Goal: Task Accomplishment & Management: Manage account settings

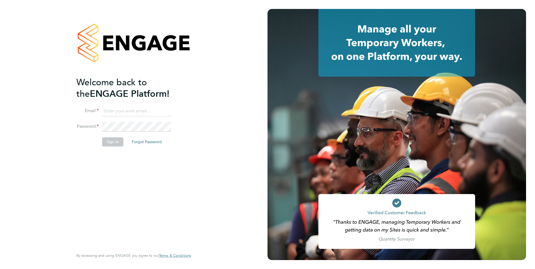
click at [138, 105] on ng-template "Welcome back to the ENGAGE Platform! Email Password Sign In Forgot Password" at bounding box center [130, 114] width 109 height 75
click at [136, 108] on input at bounding box center [136, 111] width 69 height 10
type input "brooke@net-temps.co.uk"
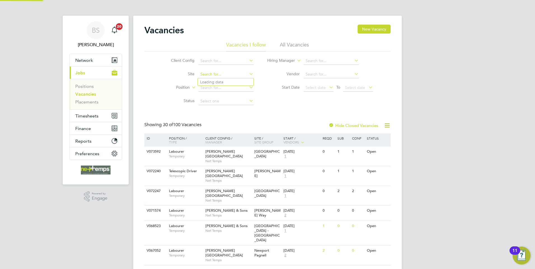
click at [219, 74] on input at bounding box center [225, 74] width 55 height 8
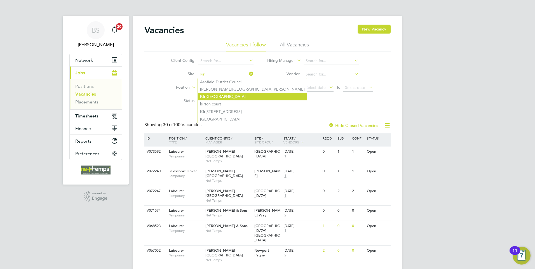
click at [229, 94] on li "[GEOGRAPHIC_DATA]" at bounding box center [252, 97] width 109 height 8
type input "[GEOGRAPHIC_DATA]"
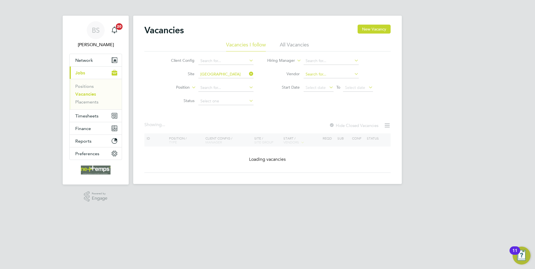
click at [327, 74] on input at bounding box center [330, 74] width 55 height 8
click at [323, 61] on input at bounding box center [330, 61] width 55 height 8
click at [265, 95] on div "Client Config Site Kirkstall Road Position Status Hiring Manager Vendor Start D…" at bounding box center [267, 79] width 246 height 56
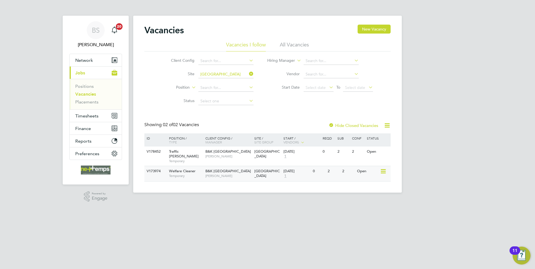
click at [262, 169] on span "Kirkstall Road" at bounding box center [266, 174] width 25 height 10
click at [95, 115] on span "Timesheets" at bounding box center [86, 115] width 23 height 5
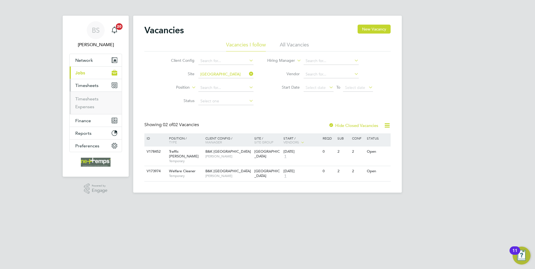
click at [88, 75] on button "Current page: Jobs" at bounding box center [96, 73] width 52 height 12
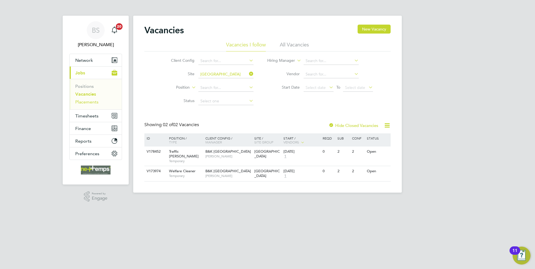
click at [93, 100] on link "Placements" at bounding box center [86, 101] width 23 height 5
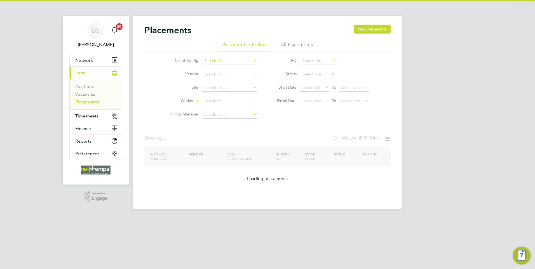
click at [220, 60] on input at bounding box center [229, 61] width 55 height 8
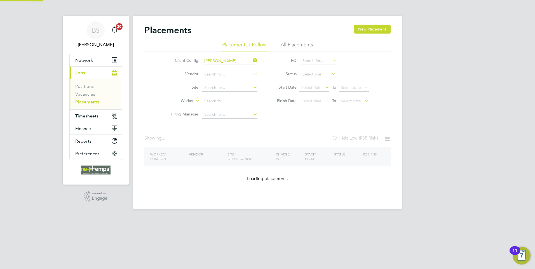
type input "B&K Kirkstall Road"
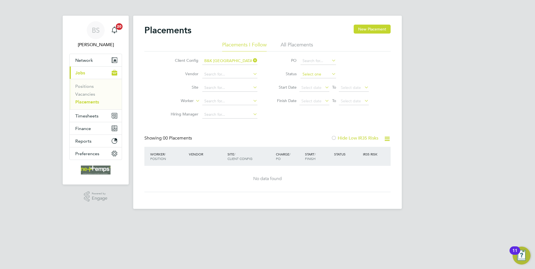
click at [316, 74] on input at bounding box center [318, 74] width 36 height 8
click at [321, 103] on li "In Progress" at bounding box center [318, 103] width 36 height 7
type input "In Progress"
click at [299, 44] on li "All Placements" at bounding box center [296, 46] width 32 height 10
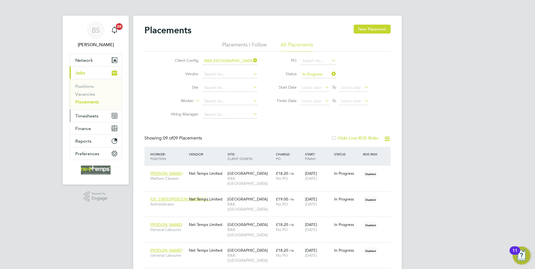
click at [96, 116] on span "Timesheets" at bounding box center [86, 115] width 23 height 5
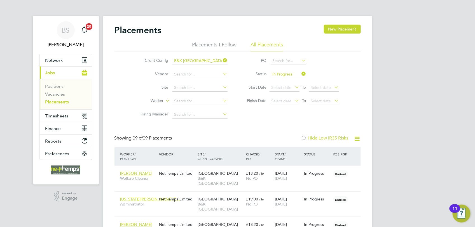
scroll to position [16, 39]
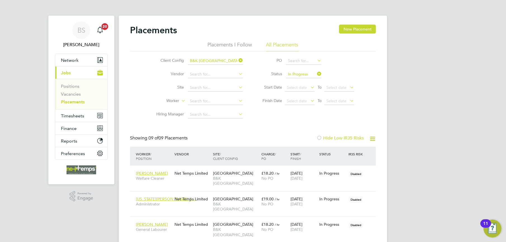
click at [151, 99] on label "Worker" at bounding box center [163, 101] width 32 height 6
click at [122, 192] on div "Placements New Placement Placements I Follow All Placements Client Config B&K K…" at bounding box center [253, 214] width 268 height 397
click at [126, 114] on div "Placements New Placement Placements I Follow All Placements Client Config B&K K…" at bounding box center [253, 214] width 268 height 397
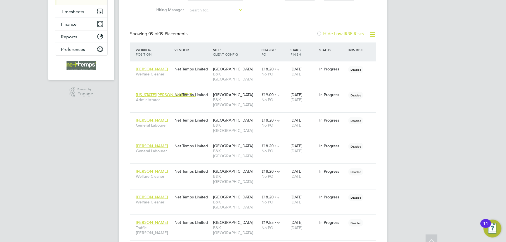
scroll to position [0, 0]
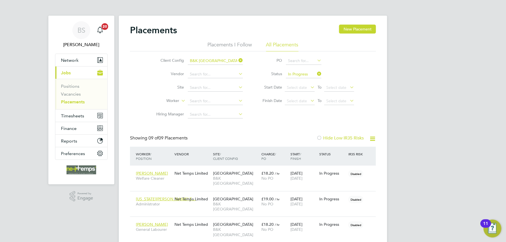
click at [35, 166] on div "BS Brooke Sharp Notifications 20 Applications: Network Team Members Businesses …" at bounding box center [253, 211] width 506 height 422
click at [144, 88] on div "Client Config B&K Kirkstall Road Vendor Site Worker Hiring Manager PO Status In…" at bounding box center [253, 86] width 246 height 70
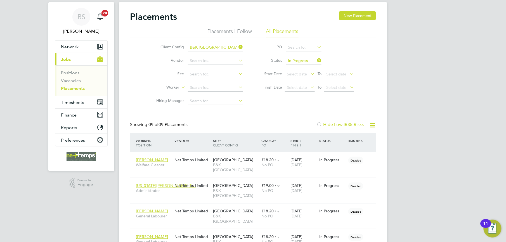
scroll to position [15, 0]
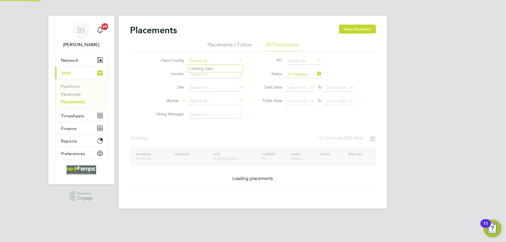
click at [228, 44] on div "Placements I Follow All Placements Client Config Vendor Site Worker Hiring Mana…" at bounding box center [253, 81] width 246 height 80
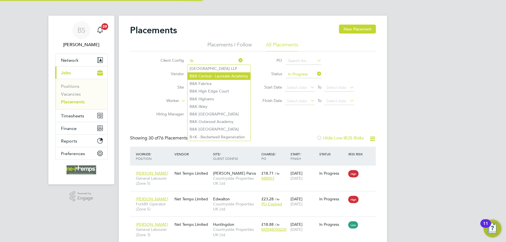
scroll to position [21, 49]
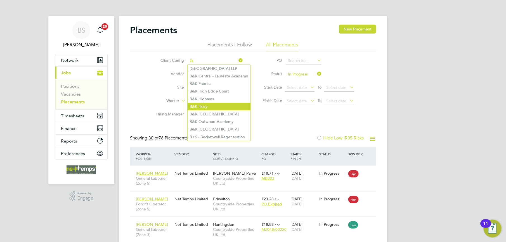
click at [220, 103] on li "B&K Ilkley" at bounding box center [219, 107] width 63 height 8
type input "B&K Ilkley"
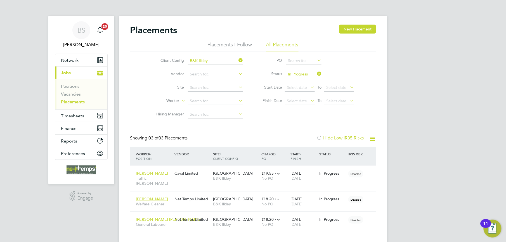
click at [299, 136] on div "Showing 03 of 03 Placements Hide Low IR35 Risks" at bounding box center [253, 140] width 246 height 11
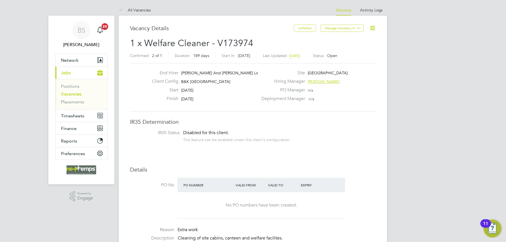
scroll to position [9, 121]
click at [149, 143] on li "IR35 Status Disabled for this client. This feature can be enabled under this cl…" at bounding box center [253, 137] width 235 height 14
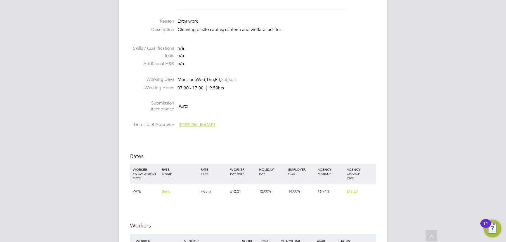
scroll to position [224, 0]
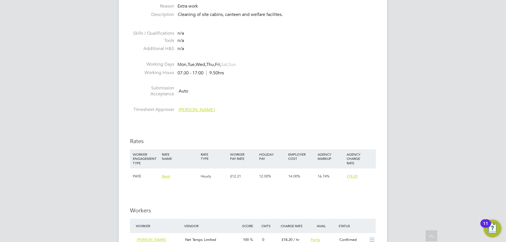
click at [103, 107] on div "BS Brooke Sharp Notifications 20 Applications: Network Team Members Businesses …" at bounding box center [253, 154] width 506 height 756
click at [119, 136] on div "Vacancy Details Unfollow Manage Vendors (1) 1 x Welfare Cleaner - V173974 Confi…" at bounding box center [253, 157] width 268 height 731
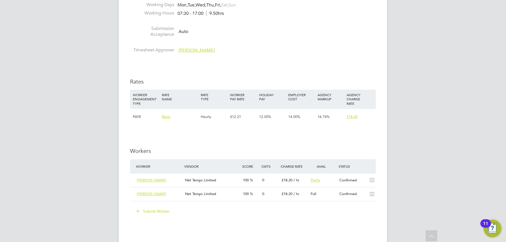
scroll to position [298, 0]
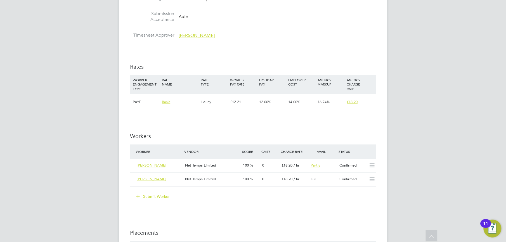
click at [102, 177] on div "BS Brooke Sharp Notifications 20 Applications: Network Team Members Businesses …" at bounding box center [253, 80] width 506 height 756
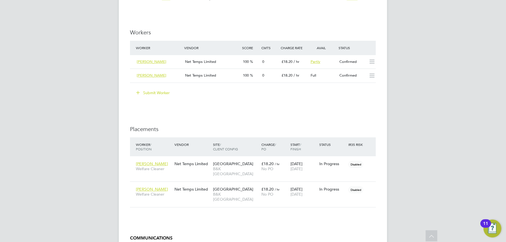
scroll to position [403, 0]
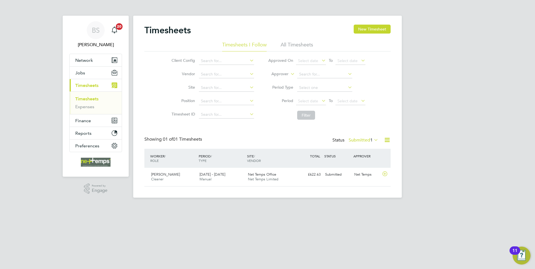
scroll to position [14, 49]
click at [293, 44] on li "All Timesheets" at bounding box center [296, 46] width 32 height 10
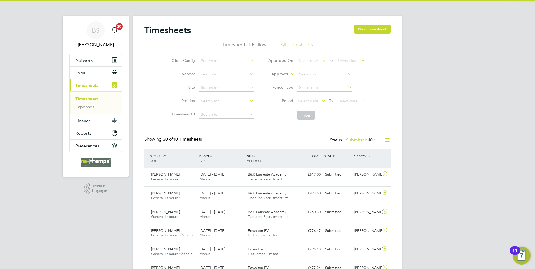
scroll to position [0, 0]
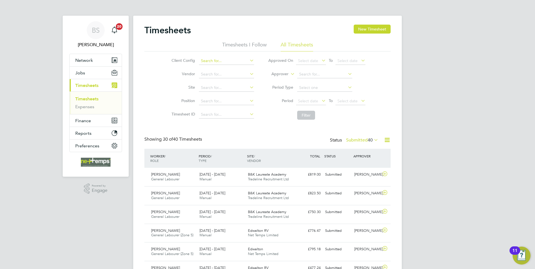
click at [217, 58] on input at bounding box center [226, 61] width 55 height 8
click at [218, 69] on li "B&K Kirk stall Road" at bounding box center [229, 69] width 62 height 8
type input "B&K Kirkstall Road"
click at [303, 116] on button "Filter" at bounding box center [306, 115] width 18 height 9
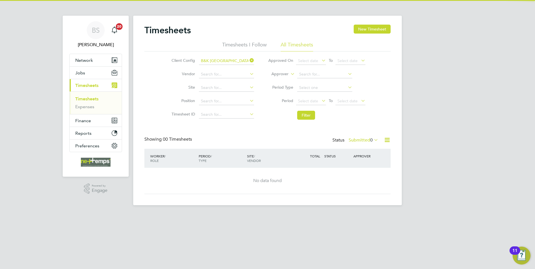
click at [357, 140] on label "Submitted 0" at bounding box center [363, 140] width 30 height 6
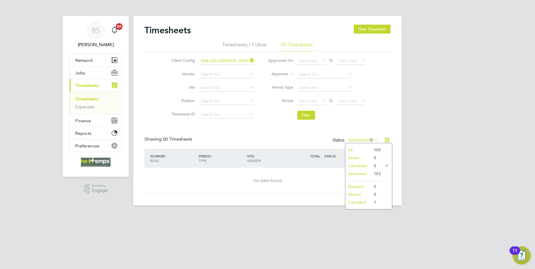
click at [357, 173] on li "Approved" at bounding box center [358, 174] width 26 height 8
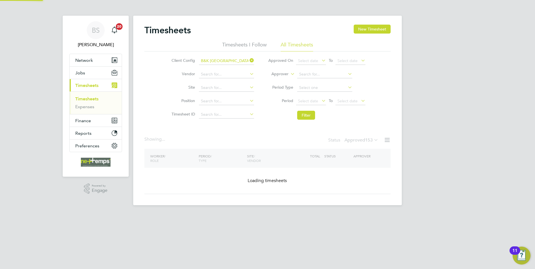
click at [282, 138] on div "Showing ... Status Approved 153" at bounding box center [267, 142] width 246 height 12
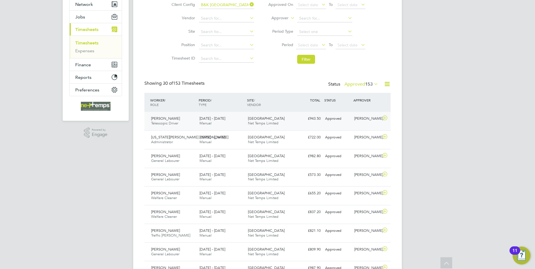
click at [277, 127] on div "Kirkstall Road Net Temps Limited" at bounding box center [270, 121] width 48 height 14
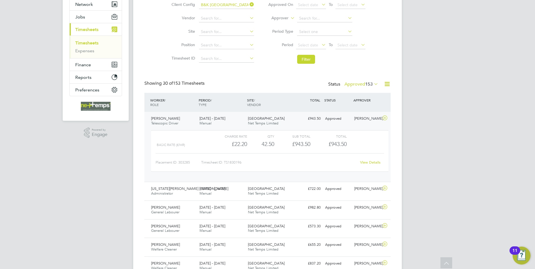
click at [372, 162] on link "View Details" at bounding box center [370, 162] width 20 height 5
click at [383, 119] on icon at bounding box center [384, 118] width 7 height 4
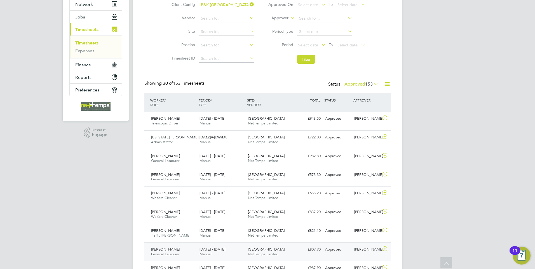
click at [270, 249] on div "Kirkstall Road Net Temps Limited" at bounding box center [270, 252] width 48 height 14
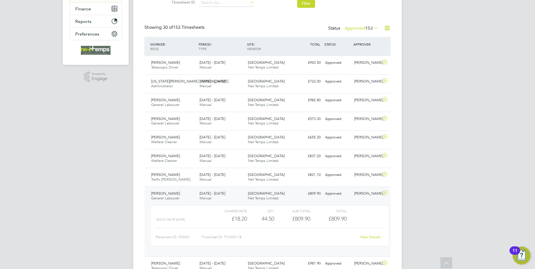
click at [365, 237] on link "View Details" at bounding box center [370, 237] width 20 height 5
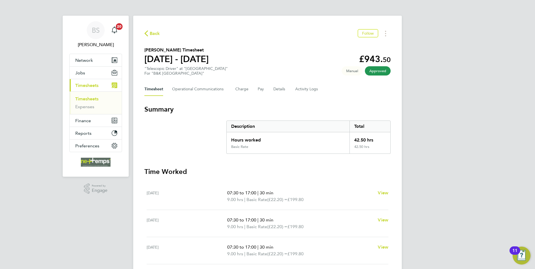
click at [146, 35] on icon "button" at bounding box center [146, 33] width 4 height 6
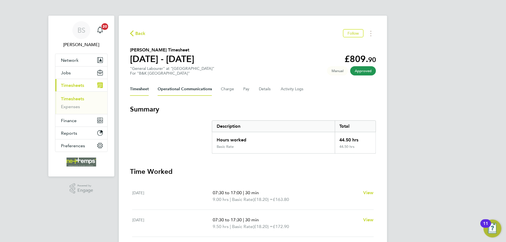
click at [192, 88] on Communications-tab "Operational Communications" at bounding box center [185, 88] width 54 height 13
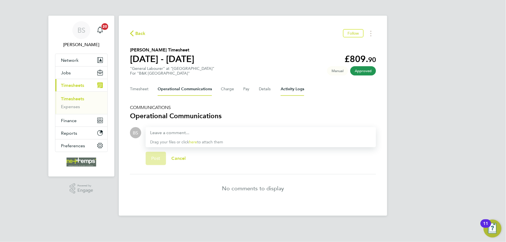
click at [292, 92] on Logs-tab "Activity Logs" at bounding box center [292, 88] width 23 height 13
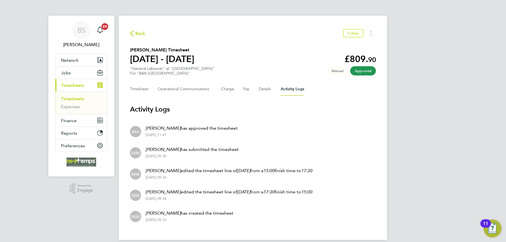
drag, startPoint x: 189, startPoint y: 126, endPoint x: 242, endPoint y: 137, distance: 54.3
click at [242, 137] on li "MA [PERSON_NAME] has approved the timesheet [DATE] 11:47" at bounding box center [253, 131] width 246 height 21
click at [145, 86] on button "Timesheet" at bounding box center [139, 88] width 19 height 13
